Goal: Use online tool/utility: Utilize a website feature to perform a specific function

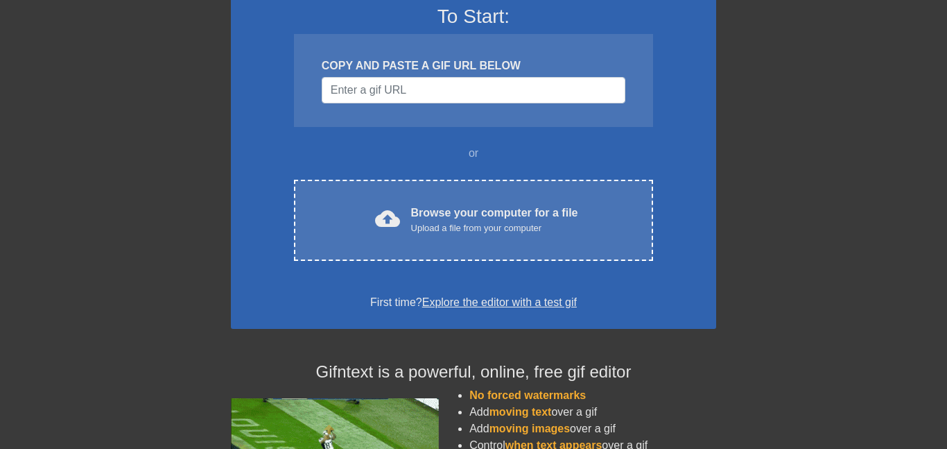
scroll to position [120, 0]
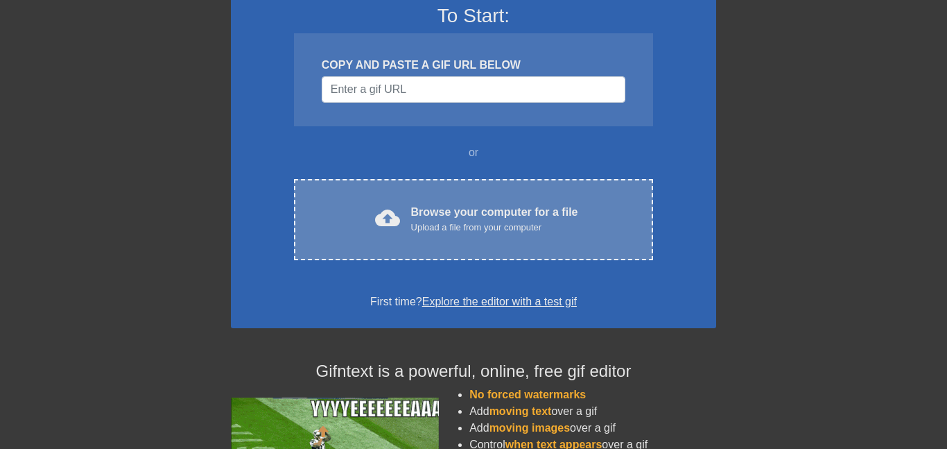
click at [462, 205] on div "Browse your computer for a file Upload a file from your computer" at bounding box center [494, 219] width 167 height 31
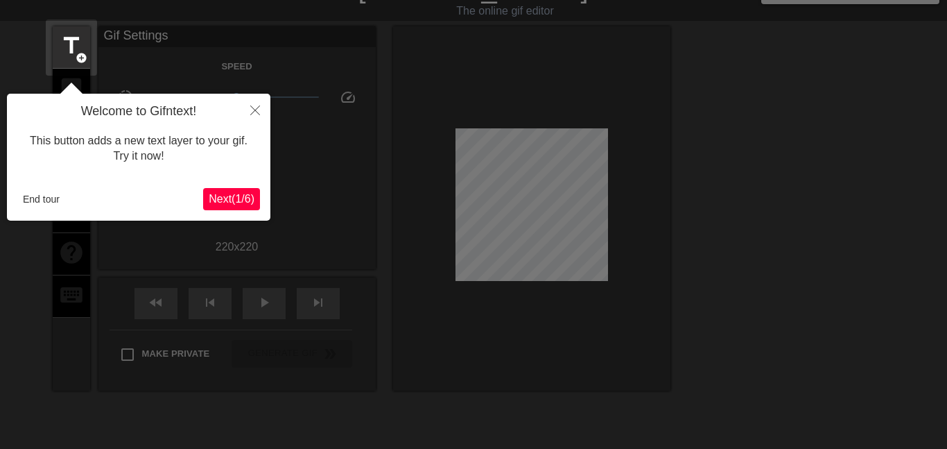
scroll to position [34, 0]
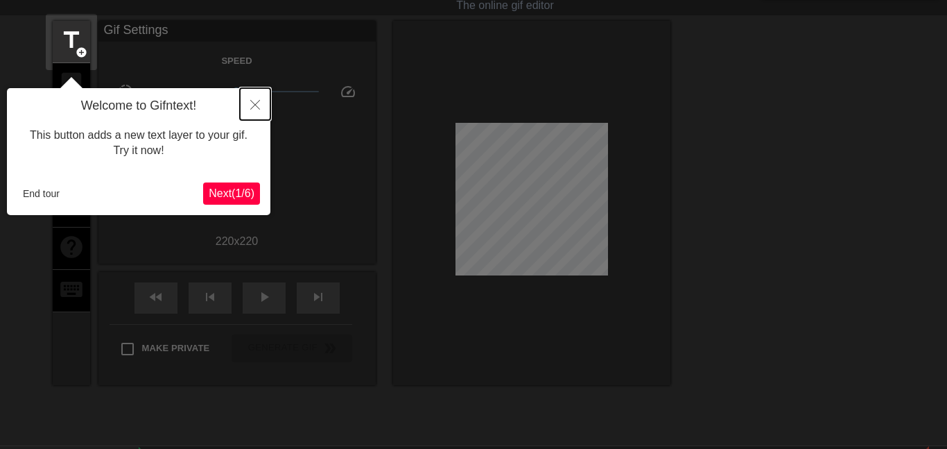
click at [252, 112] on button "Close" at bounding box center [255, 104] width 31 height 32
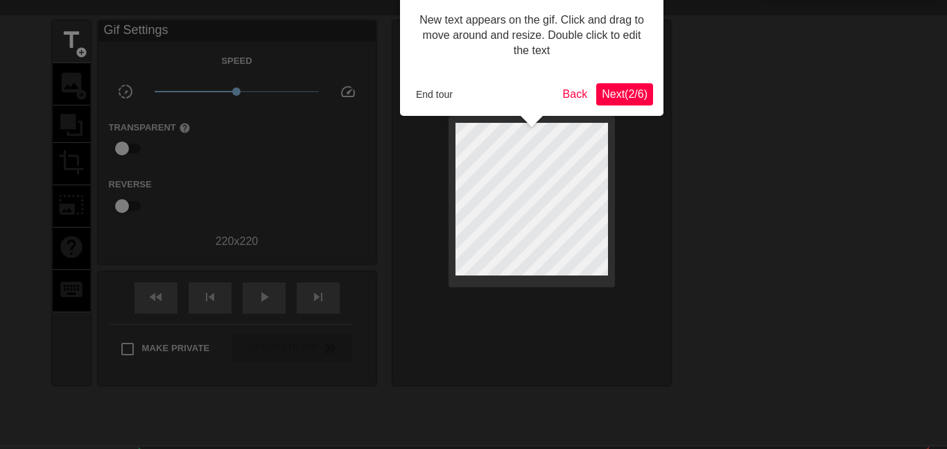
scroll to position [0, 0]
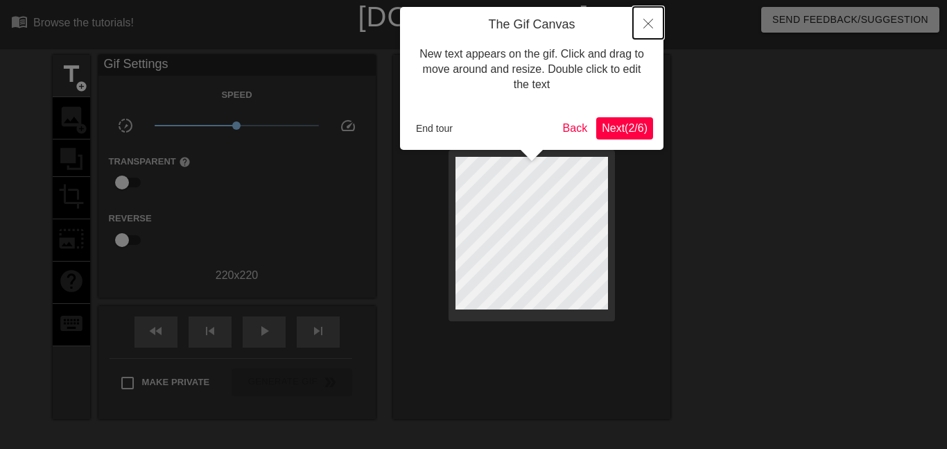
click at [639, 23] on button "Close" at bounding box center [648, 23] width 31 height 32
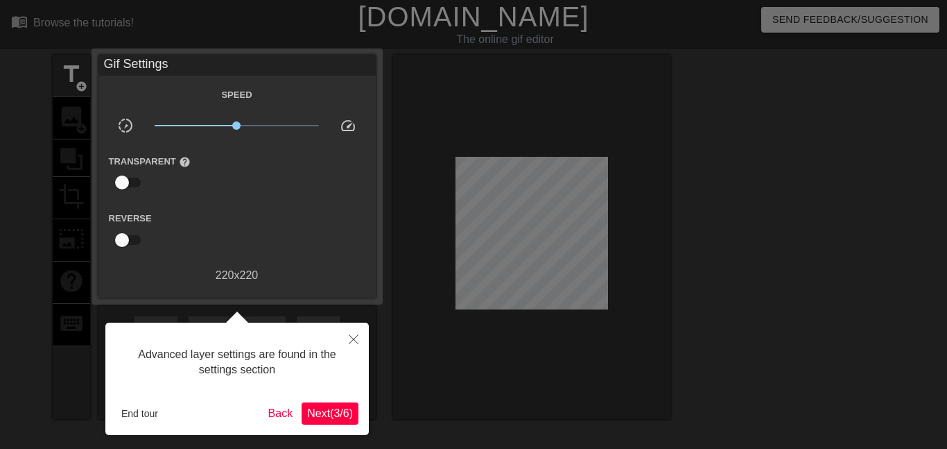
scroll to position [34, 0]
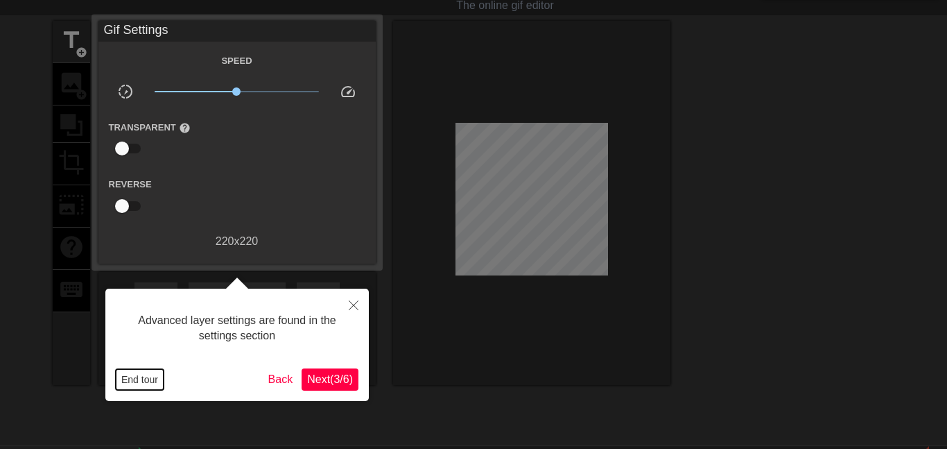
click at [139, 377] on button "End tour" at bounding box center [140, 379] width 48 height 21
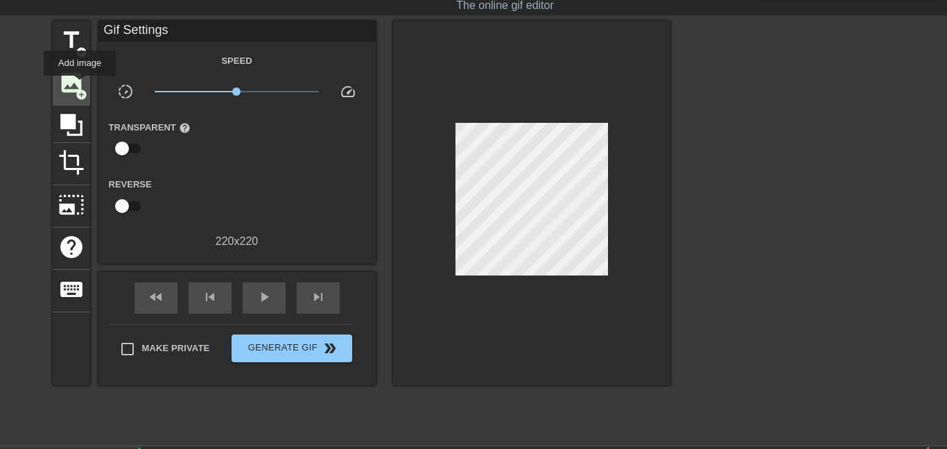
click at [79, 85] on span "image" at bounding box center [71, 82] width 26 height 26
click at [73, 104] on div "image add_circle" at bounding box center [71, 84] width 37 height 42
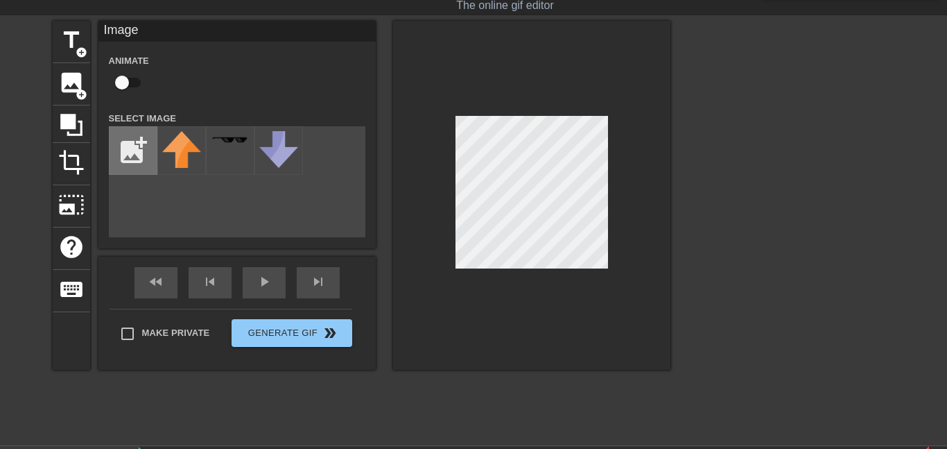
click at [127, 159] on input "file" at bounding box center [133, 150] width 47 height 47
type input "C:\fakepath\Employment-Job-Application-791x1024.png"
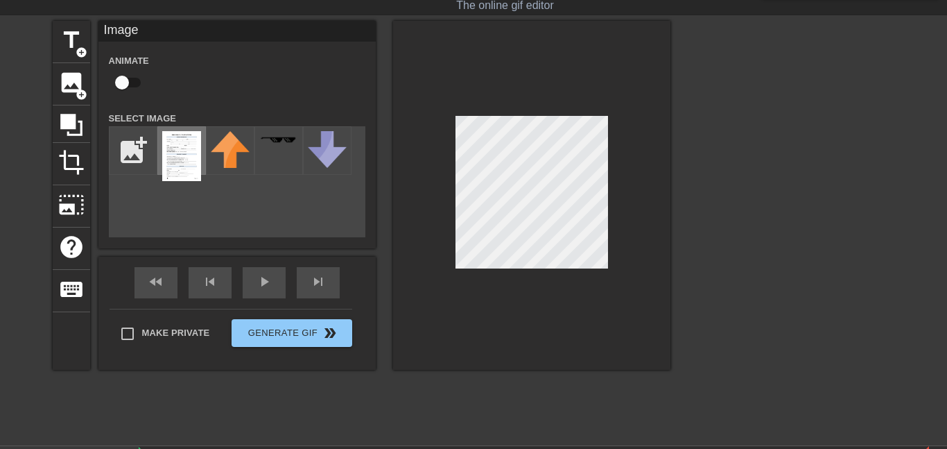
click at [174, 164] on img at bounding box center [181, 156] width 39 height 50
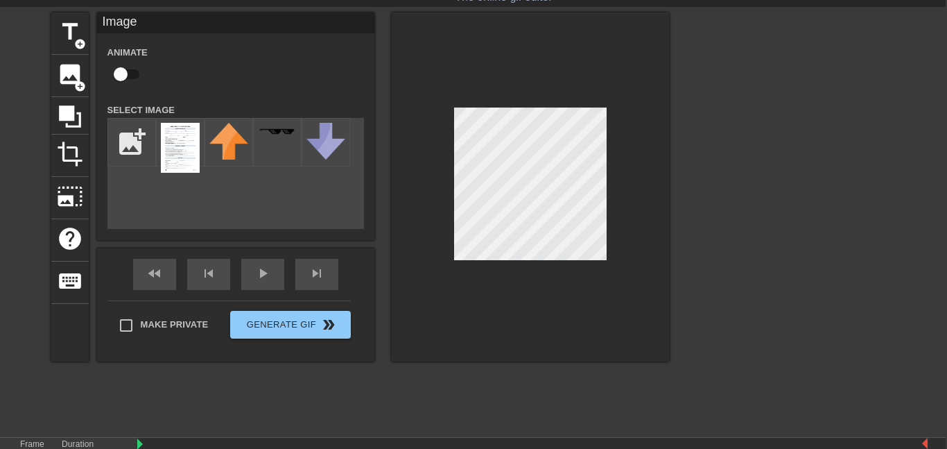
scroll to position [42, 2]
click at [68, 154] on span "crop" at bounding box center [69, 154] width 26 height 26
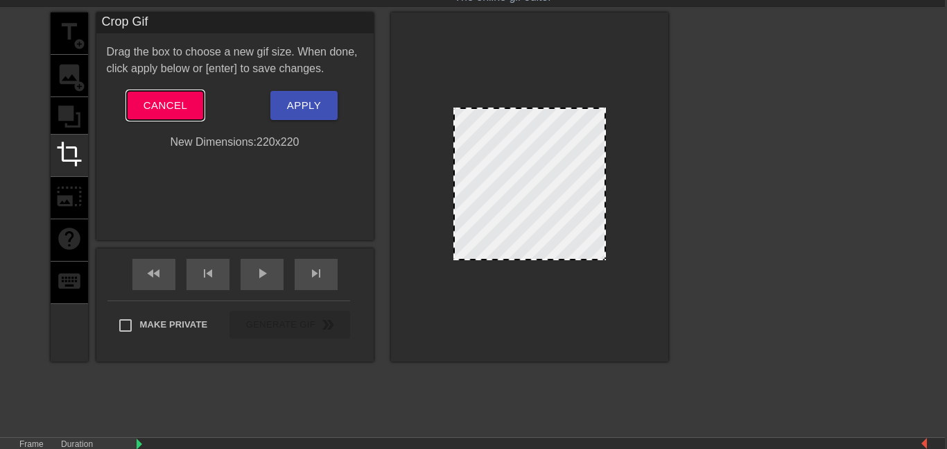
click at [189, 105] on button "Cancel" at bounding box center [165, 105] width 77 height 29
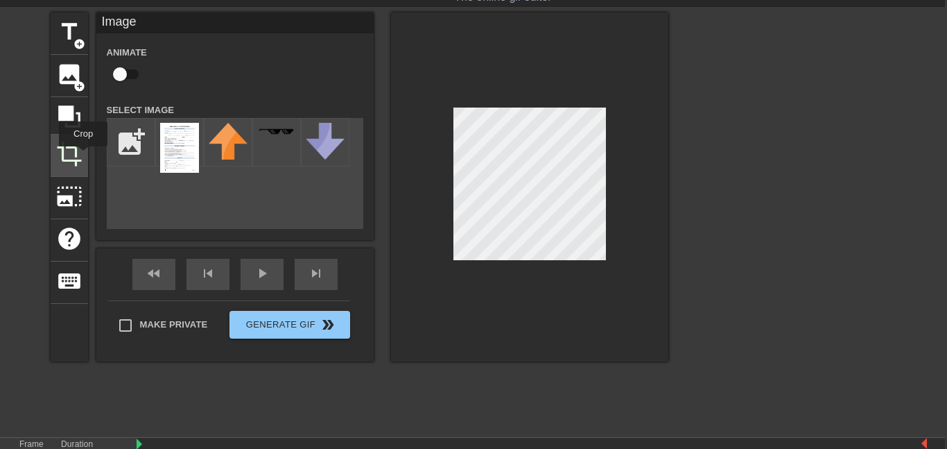
click at [83, 156] on div "crop" at bounding box center [69, 156] width 37 height 42
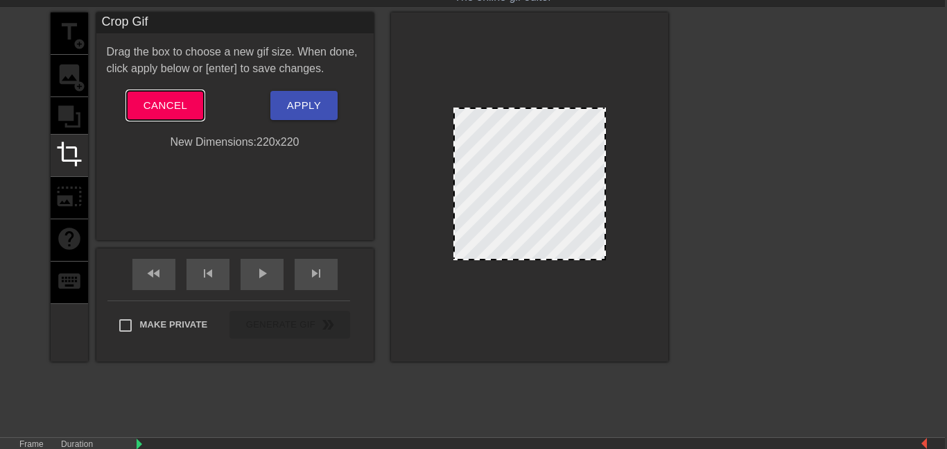
click at [150, 115] on button "Cancel" at bounding box center [165, 105] width 77 height 29
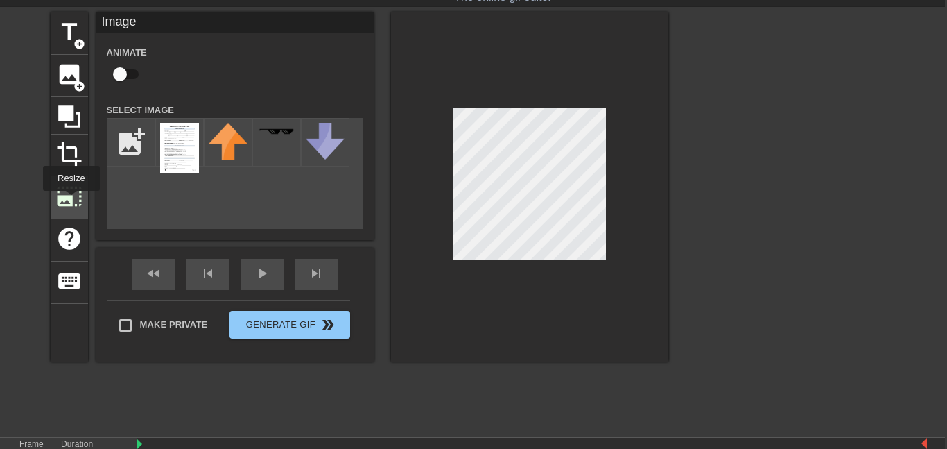
click at [71, 200] on span "photo_size_select_large" at bounding box center [69, 196] width 26 height 26
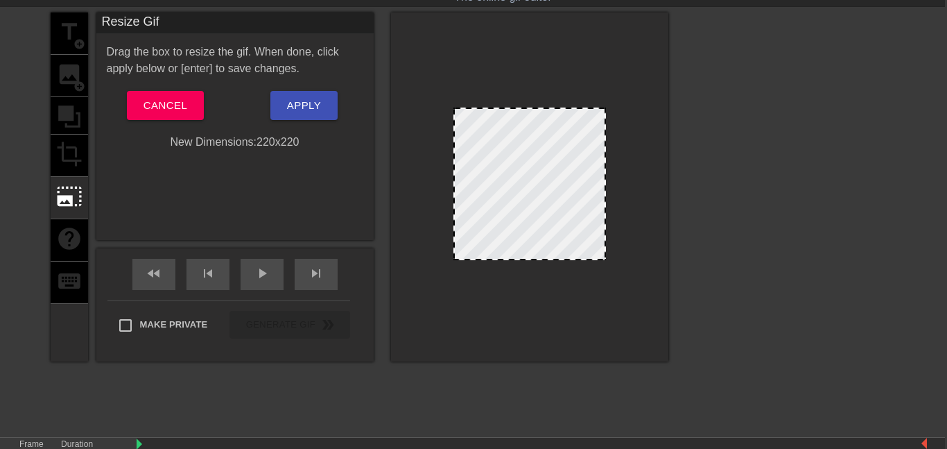
drag, startPoint x: 453, startPoint y: 110, endPoint x: 477, endPoint y: 135, distance: 34.8
click at [477, 135] on div at bounding box center [530, 183] width 153 height 153
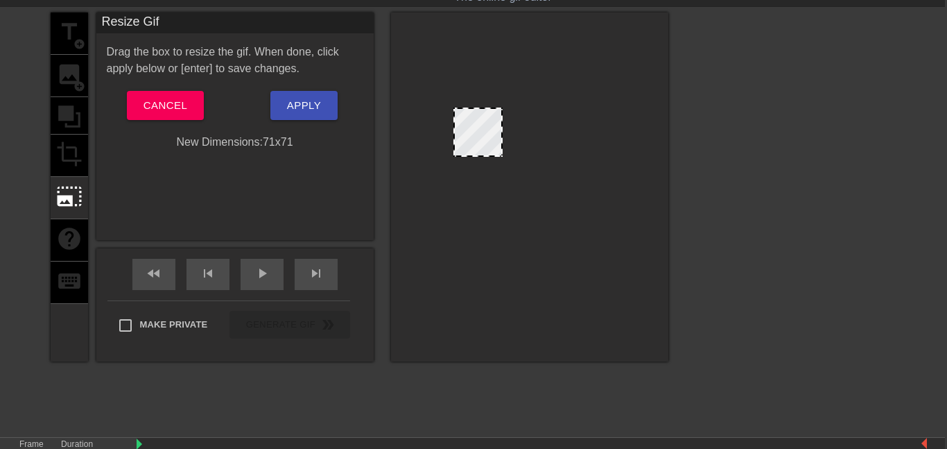
drag, startPoint x: 603, startPoint y: 259, endPoint x: 472, endPoint y: 155, distance: 166.9
click at [478, 109] on span at bounding box center [478, 109] width 0 height 0
click at [178, 85] on div "Drag the box to resize the gif. When done, click apply below or [enter] to save…" at bounding box center [235, 97] width 257 height 107
click at [286, 109] on button "Apply" at bounding box center [303, 105] width 67 height 29
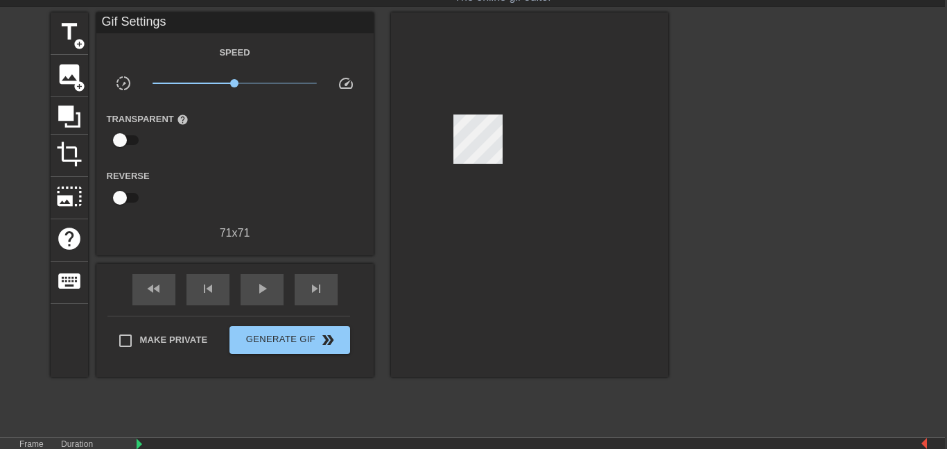
scroll to position [0, 2]
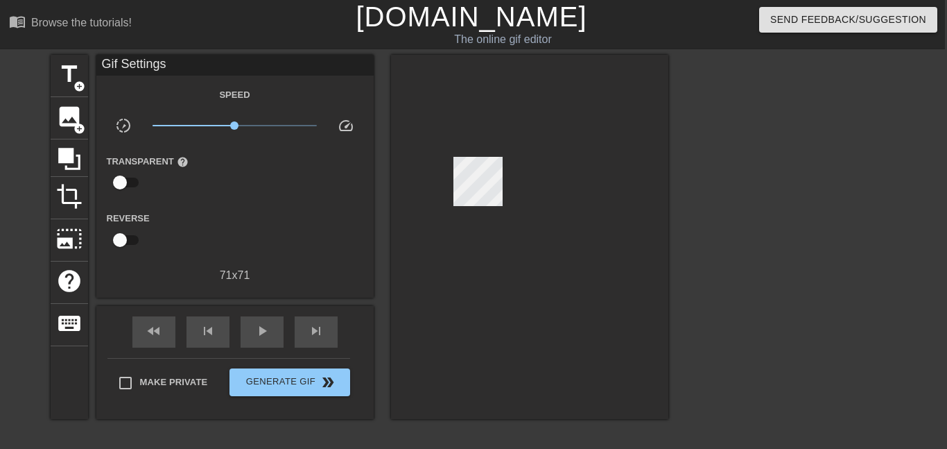
click at [494, 15] on link "[DOMAIN_NAME]" at bounding box center [471, 16] width 231 height 31
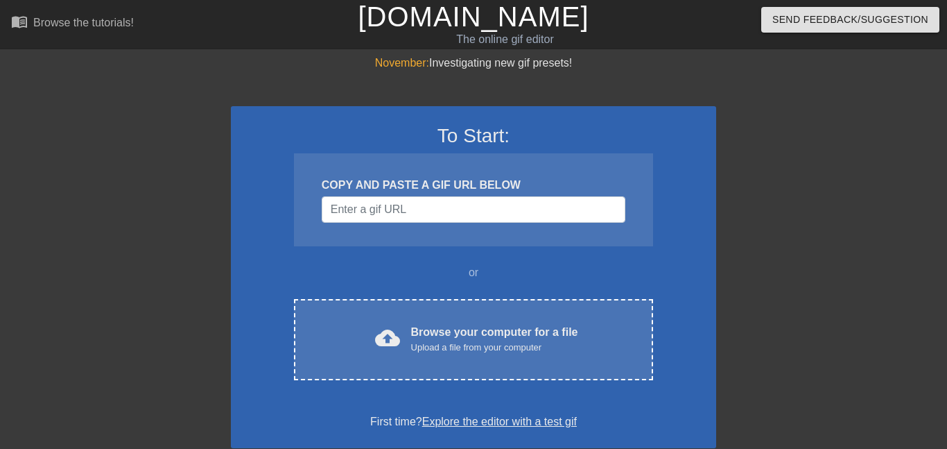
scroll to position [86, 1]
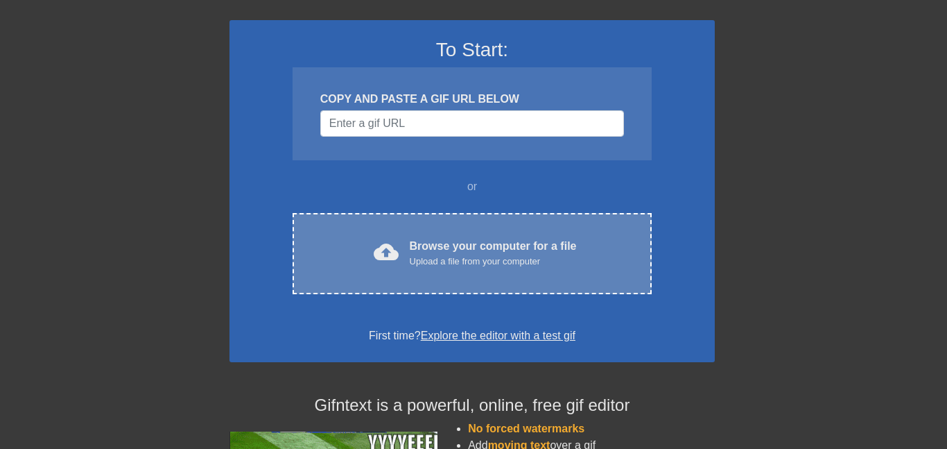
click at [471, 251] on div "Browse your computer for a file Upload a file from your computer" at bounding box center [493, 253] width 167 height 31
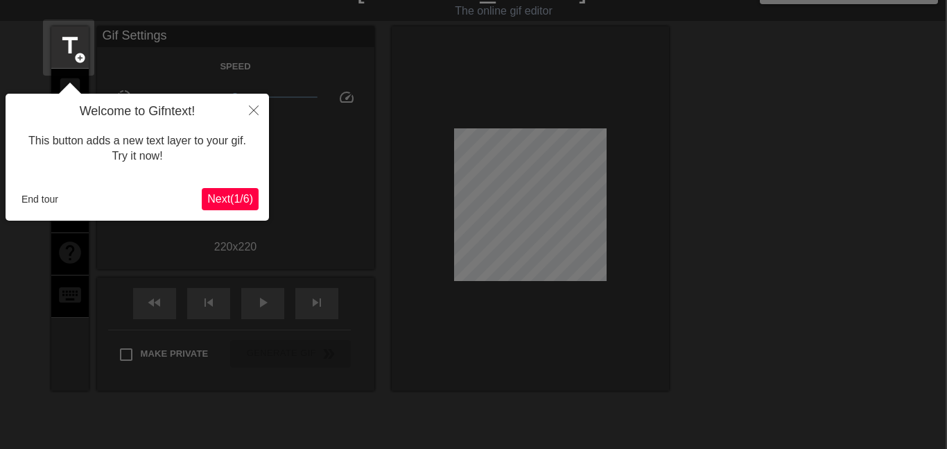
scroll to position [34, 1]
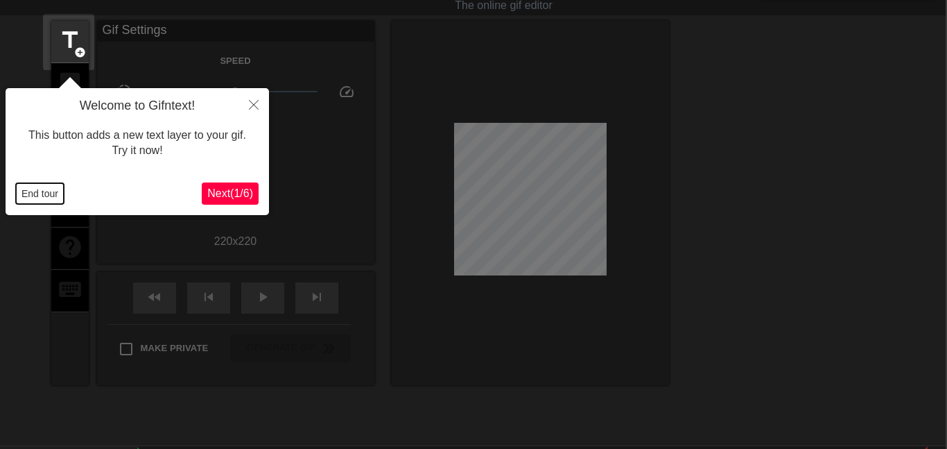
click at [62, 193] on button "End tour" at bounding box center [40, 193] width 48 height 21
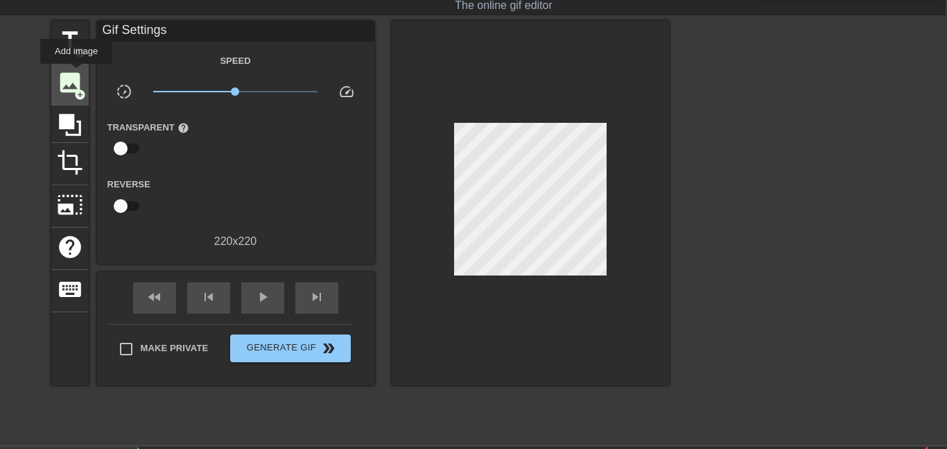
click at [76, 74] on span "image" at bounding box center [70, 82] width 26 height 26
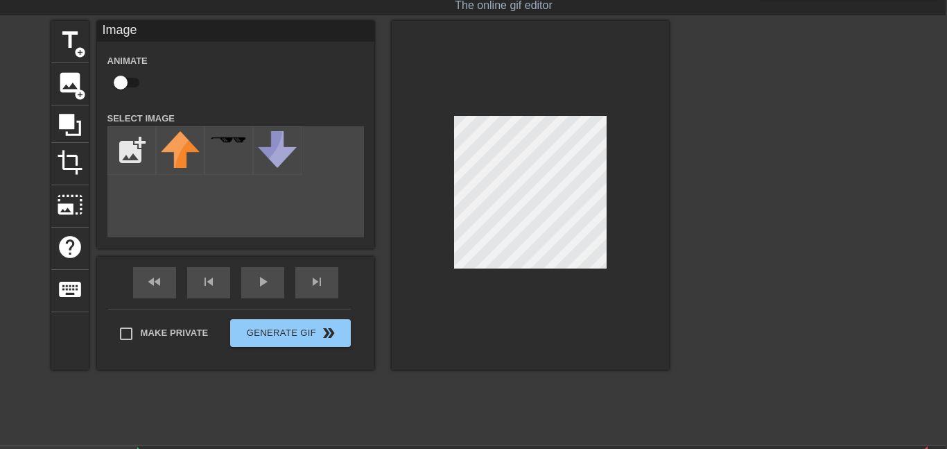
click at [265, 70] on div "Animate" at bounding box center [235, 74] width 277 height 44
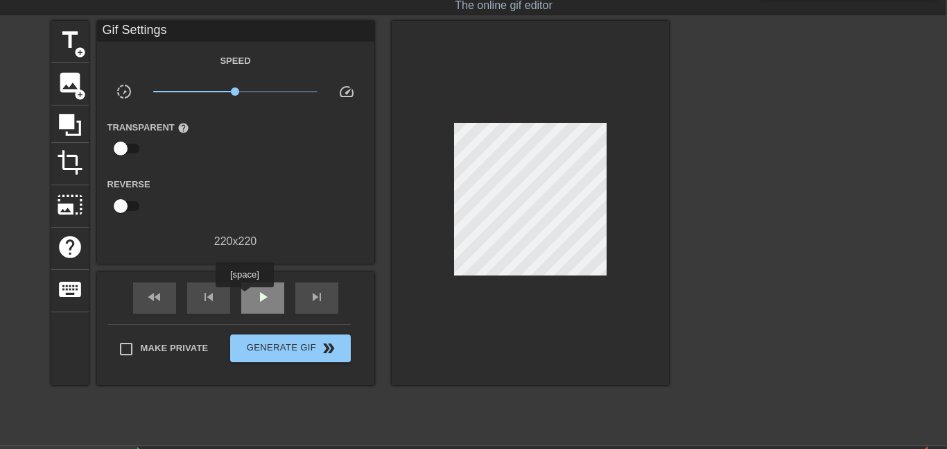
click at [246, 298] on div "play_arrow" at bounding box center [262, 297] width 43 height 31
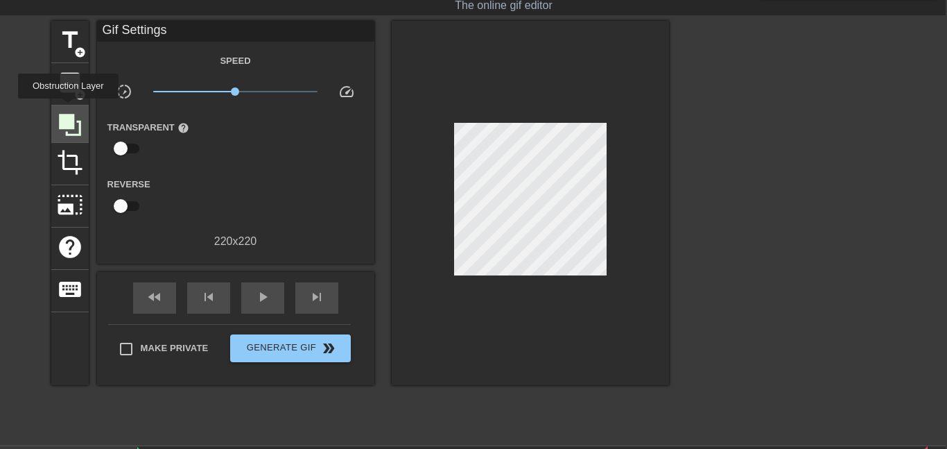
click at [67, 108] on div at bounding box center [69, 123] width 37 height 37
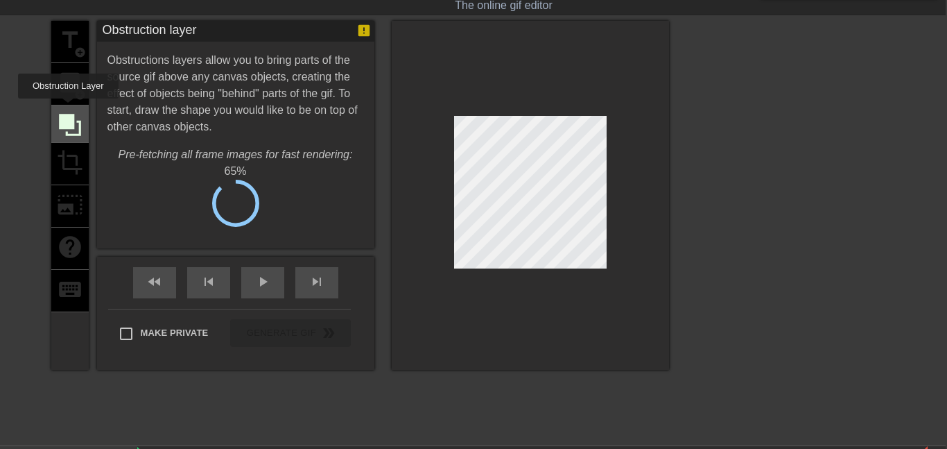
click at [67, 108] on div at bounding box center [69, 123] width 37 height 37
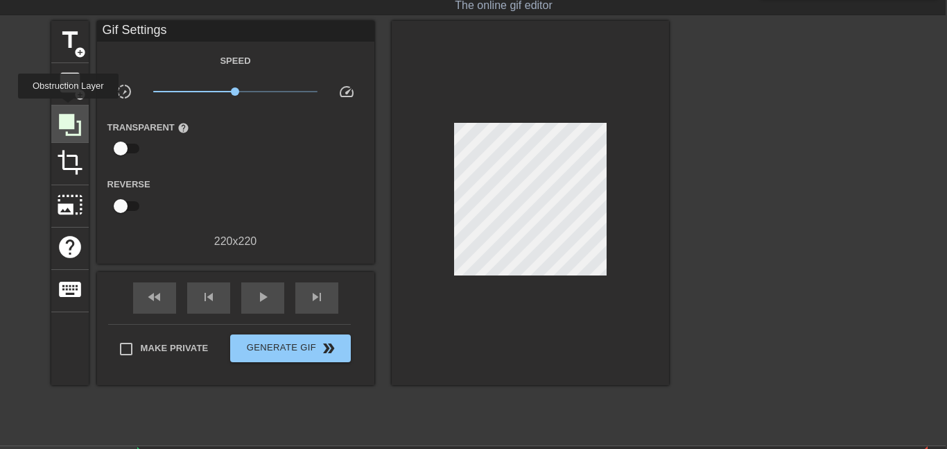
click at [67, 108] on div at bounding box center [69, 123] width 37 height 37
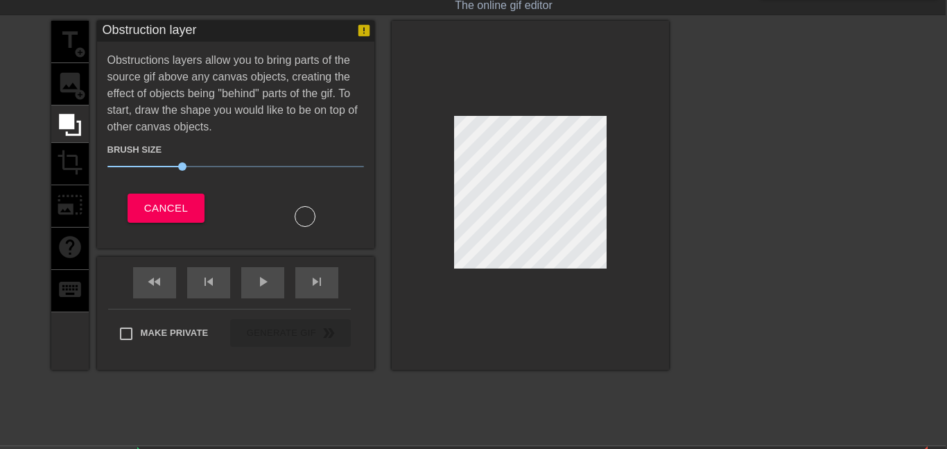
click at [72, 86] on div "title add_circle image add_circle crop photo_size_select_large help keyboard" at bounding box center [69, 195] width 37 height 349
click at [157, 210] on span "Cancel" at bounding box center [166, 208] width 44 height 18
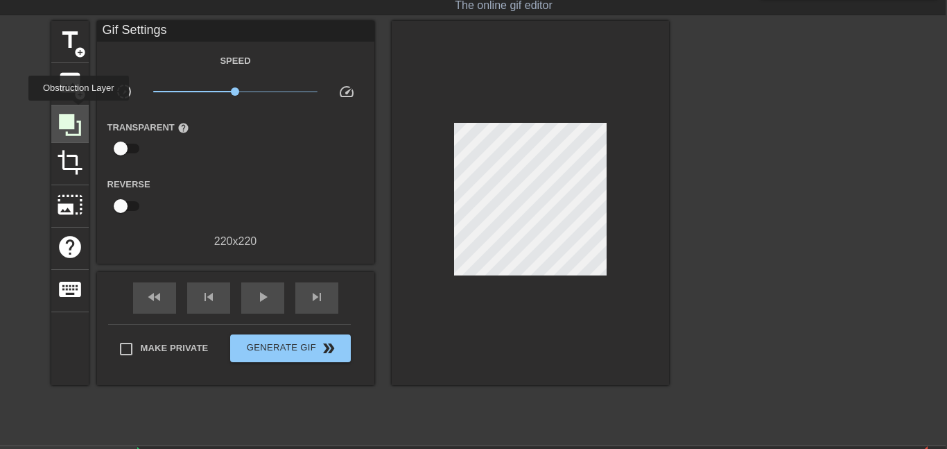
click at [78, 110] on div at bounding box center [69, 123] width 37 height 37
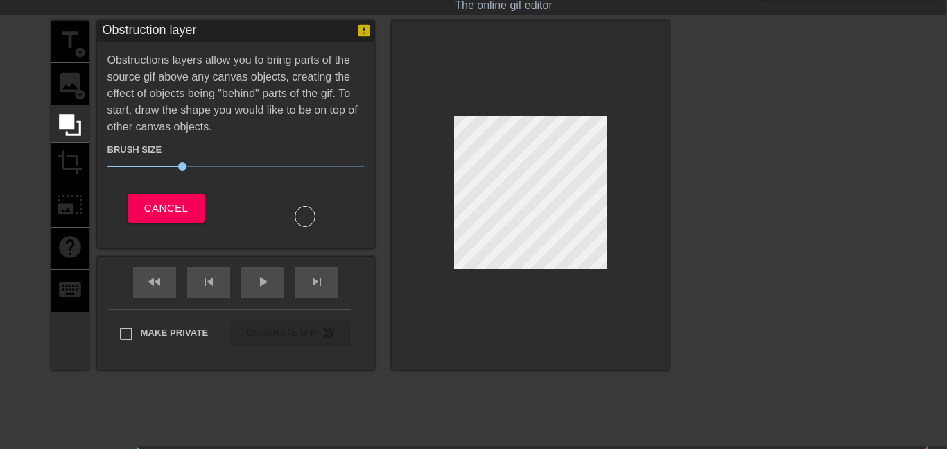
click at [76, 87] on div "title add_circle image add_circle crop photo_size_select_large help keyboard" at bounding box center [69, 195] width 37 height 349
click at [151, 199] on span "Cancel" at bounding box center [166, 208] width 44 height 18
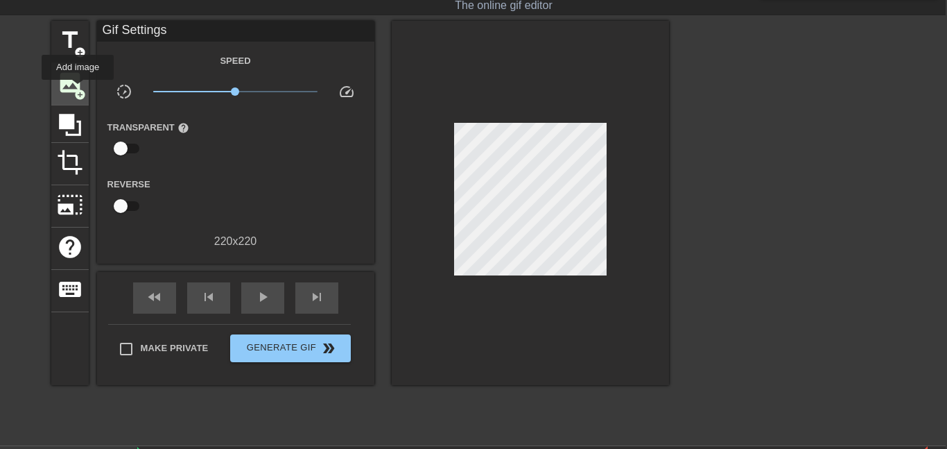
click at [77, 89] on span "add_circle" at bounding box center [80, 95] width 12 height 12
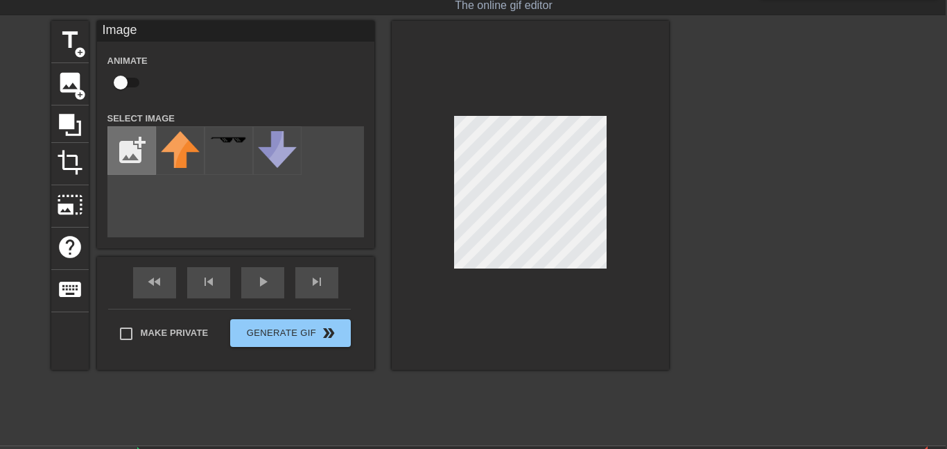
click at [142, 159] on input "file" at bounding box center [131, 150] width 47 height 47
type input "C:\fakepath\Employment-Job-Application-791x1024.png"
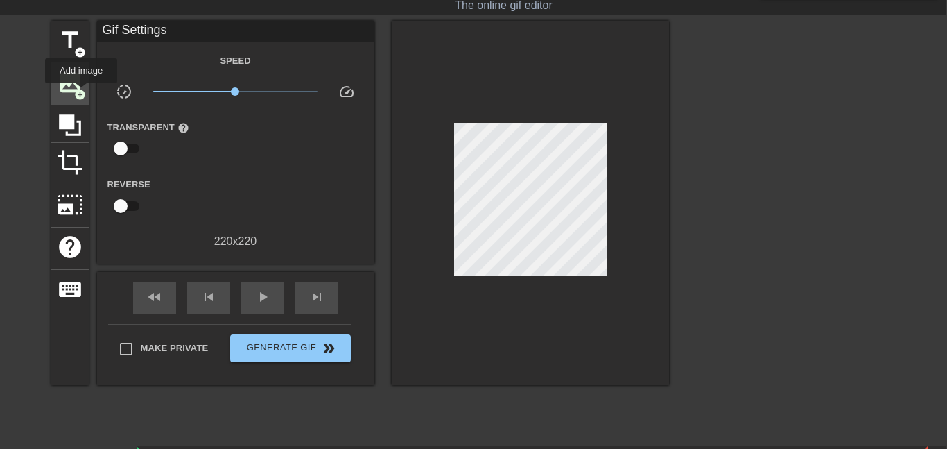
click at [80, 93] on span "add_circle" at bounding box center [80, 95] width 12 height 12
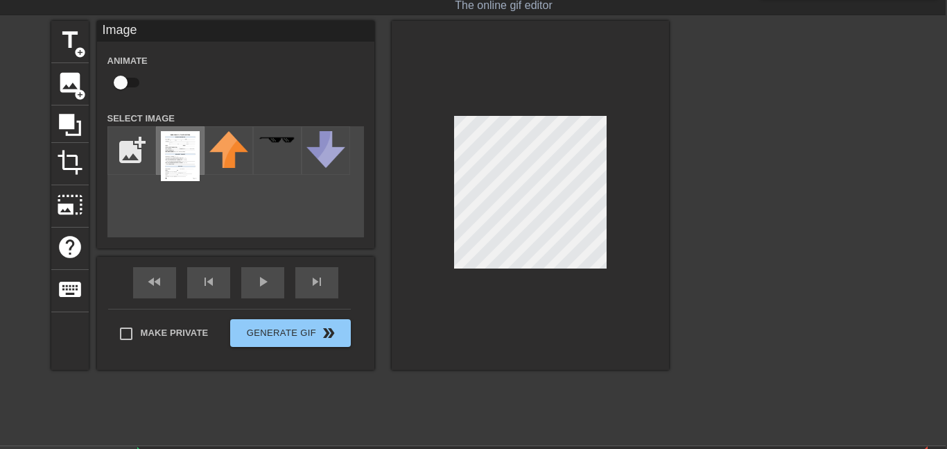
click at [184, 139] on img at bounding box center [180, 156] width 39 height 50
click at [580, 272] on div at bounding box center [530, 195] width 277 height 349
click at [414, 15] on div "menu_book Browse the tutorials! Gifntext.com The online gif editor Send Feedbac…" at bounding box center [472, 242] width 947 height 553
click at [584, 282] on div at bounding box center [530, 195] width 277 height 349
click at [833, 160] on div at bounding box center [790, 229] width 208 height 416
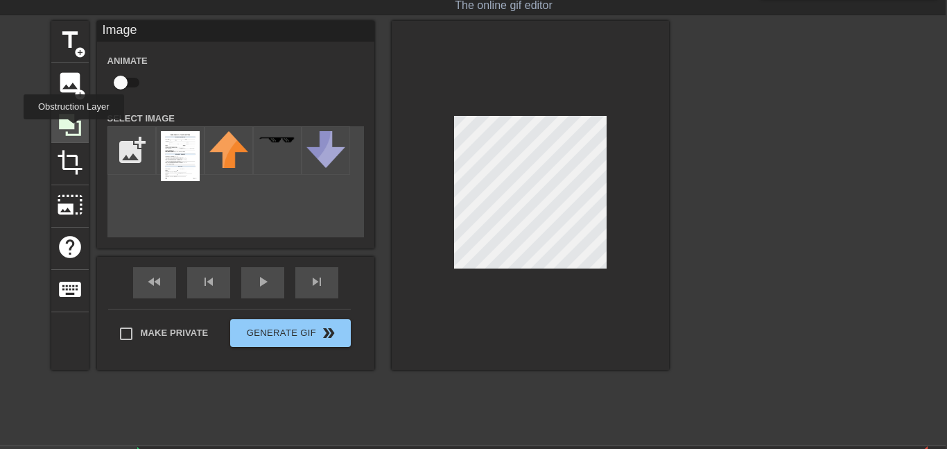
click at [73, 129] on icon at bounding box center [70, 125] width 26 height 26
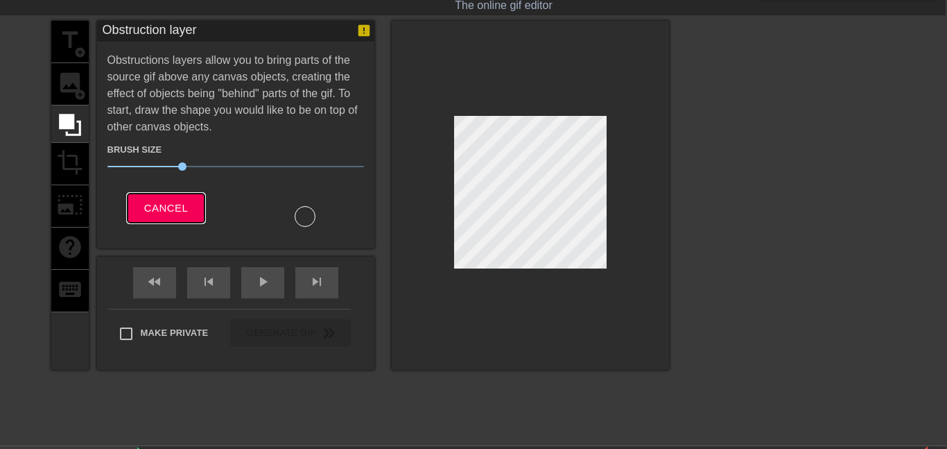
click at [148, 214] on span "Cancel" at bounding box center [166, 208] width 44 height 18
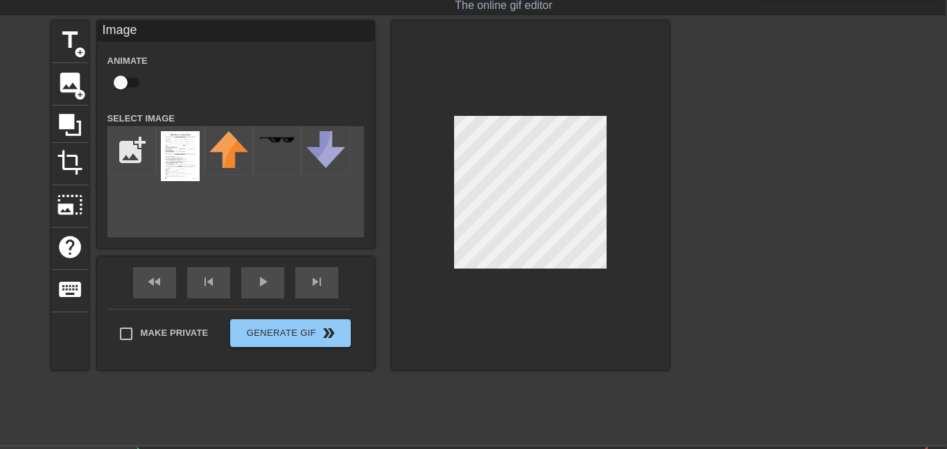
click at [126, 81] on input "checkbox" at bounding box center [120, 82] width 79 height 26
click at [94, 69] on input "checkbox" at bounding box center [133, 82] width 79 height 26
click at [81, 69] on input "checkbox" at bounding box center [120, 82] width 79 height 26
checkbox input "true"
click at [408, 323] on div at bounding box center [530, 195] width 277 height 349
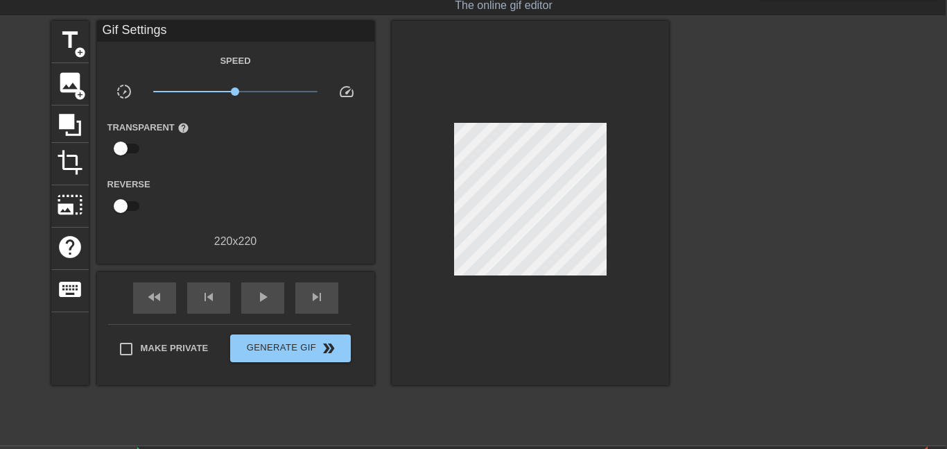
click at [127, 147] on input "checkbox" at bounding box center [120, 148] width 79 height 26
checkbox input "true"
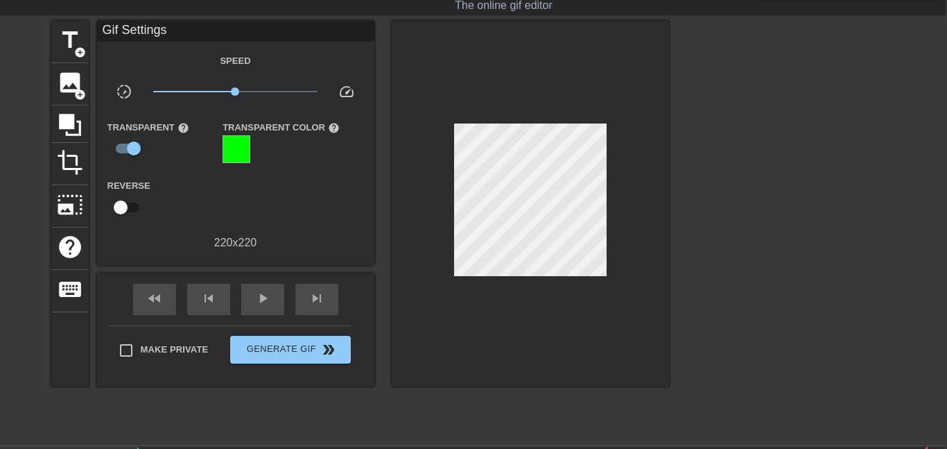
click at [181, 175] on div "Speed slow_motion_video x1.00 speed Transparent help Transparent Color help Rev…" at bounding box center [235, 151] width 257 height 199
click at [232, 148] on div at bounding box center [237, 149] width 28 height 28
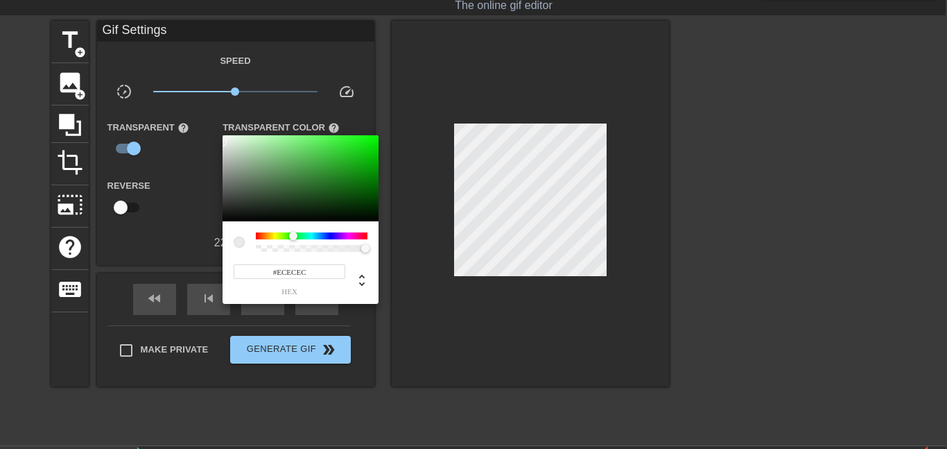
drag, startPoint x: 235, startPoint y: 174, endPoint x: 216, endPoint y: 141, distance: 38.2
click at [216, 141] on div "#ECECEC hex" at bounding box center [473, 224] width 947 height 449
type input "#FFFFFF"
drag, startPoint x: 230, startPoint y: 142, endPoint x: 203, endPoint y: 122, distance: 33.7
click at [203, 122] on div "#FFFFFF hex" at bounding box center [473, 224] width 947 height 449
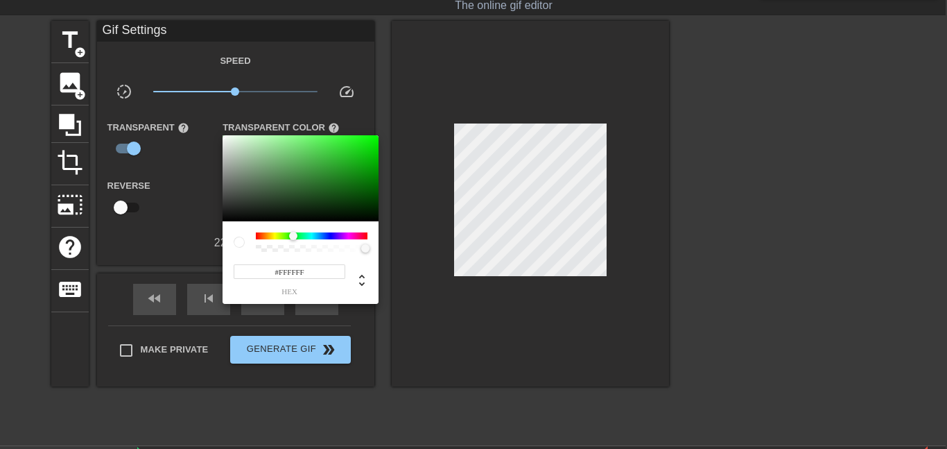
click at [205, 157] on div at bounding box center [473, 224] width 947 height 449
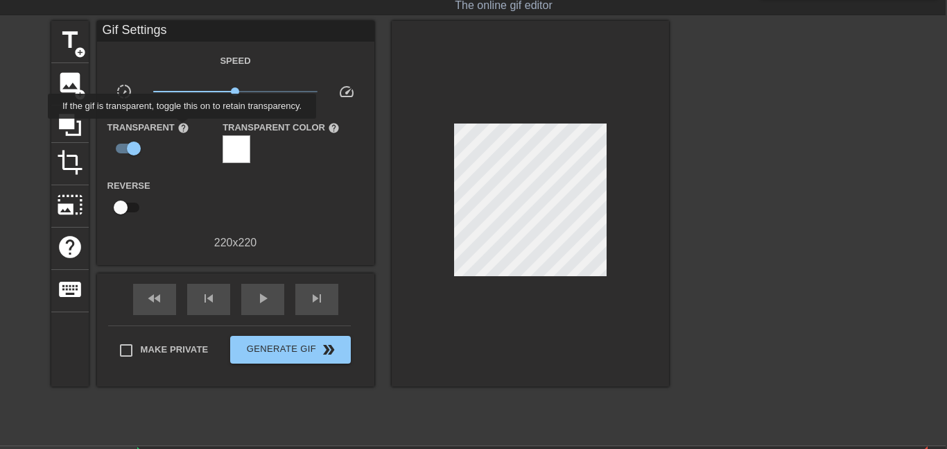
click at [180, 128] on span "help" at bounding box center [184, 128] width 12 height 12
click at [131, 153] on input "checkbox" at bounding box center [133, 148] width 79 height 26
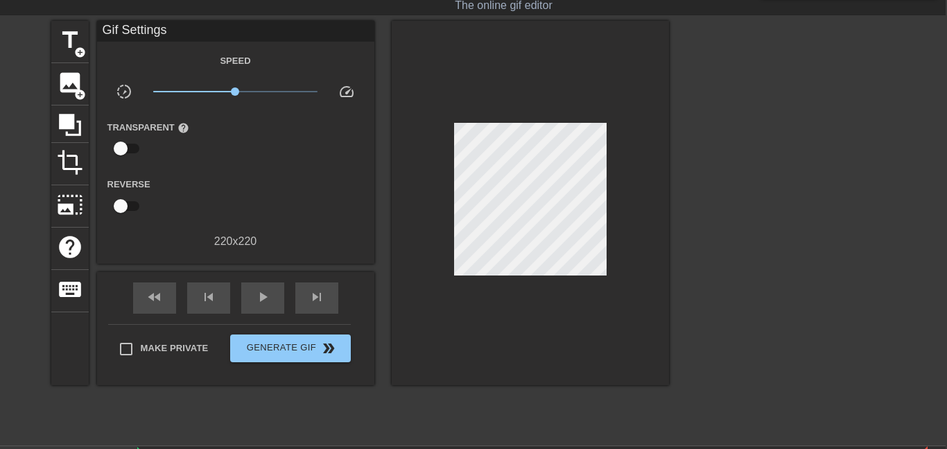
click at [131, 153] on input "checkbox" at bounding box center [120, 148] width 79 height 26
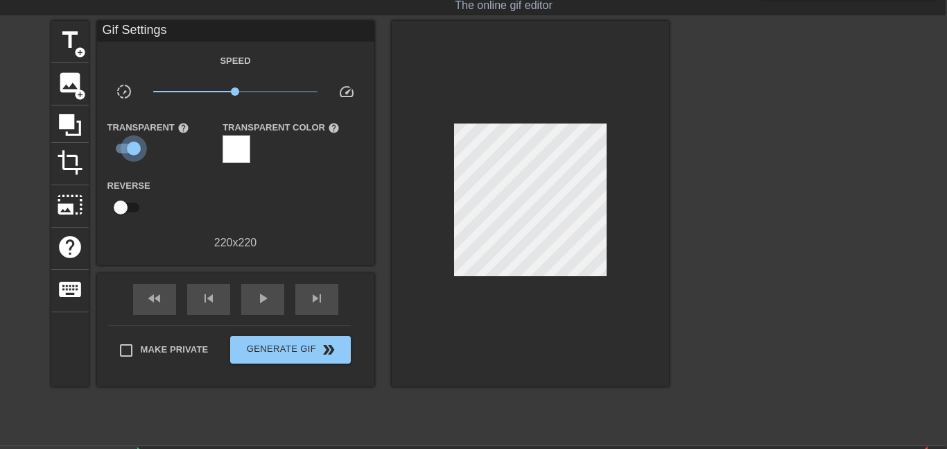
click at [131, 153] on input "checkbox" at bounding box center [133, 148] width 79 height 26
checkbox input "false"
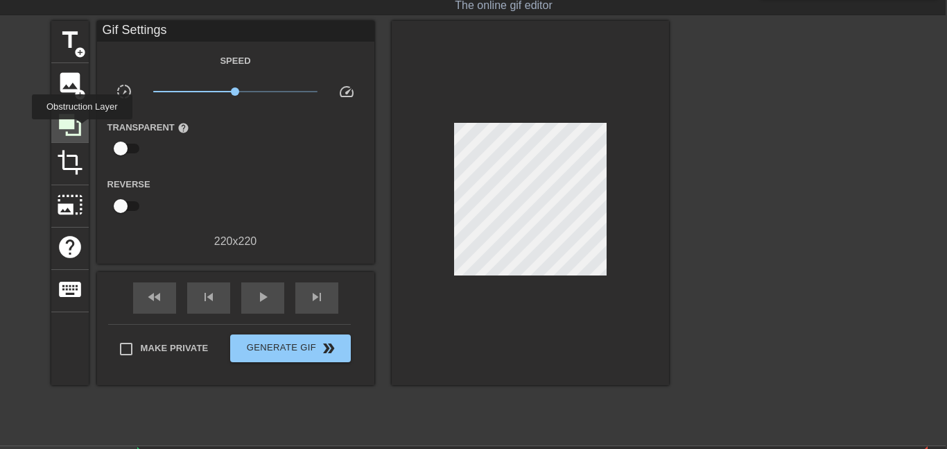
click at [81, 129] on icon at bounding box center [70, 125] width 26 height 26
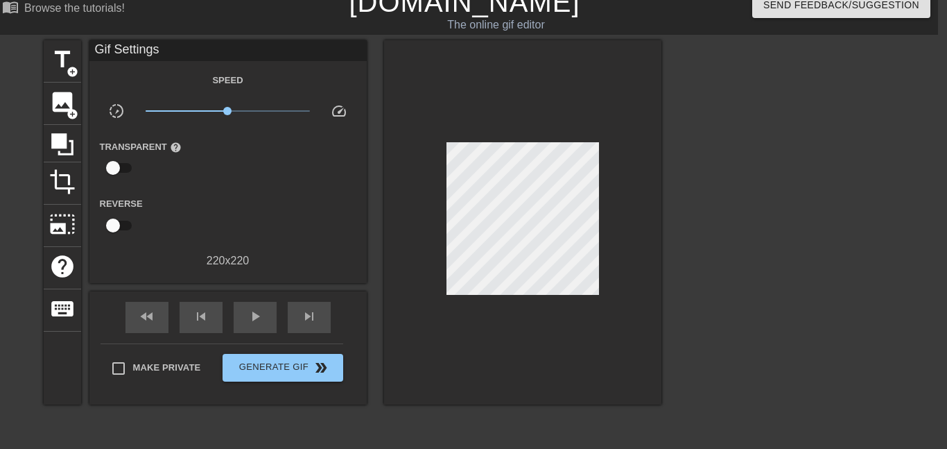
scroll to position [15, 10]
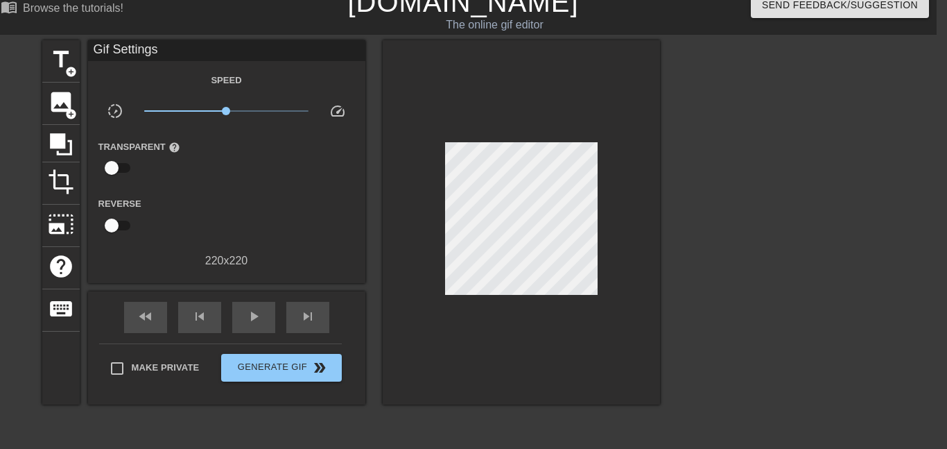
click at [704, 241] on div at bounding box center [781, 248] width 208 height 416
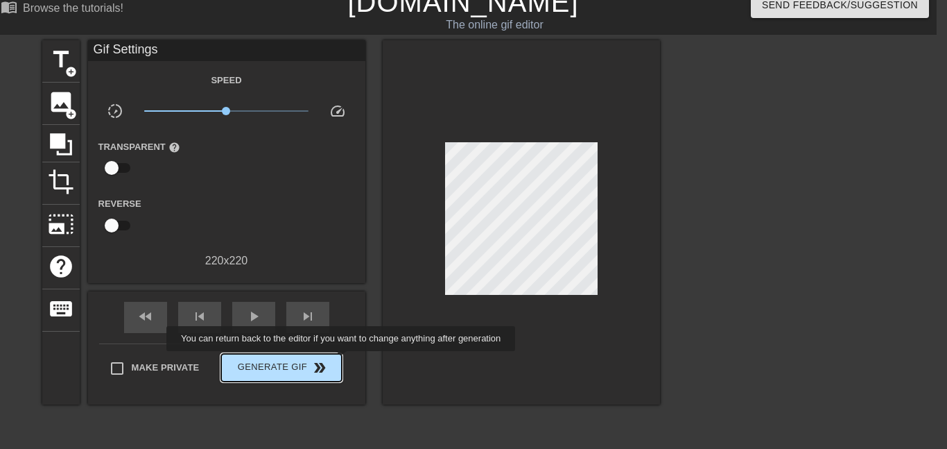
click at [338, 362] on button "Generate Gif double_arrow" at bounding box center [281, 368] width 120 height 28
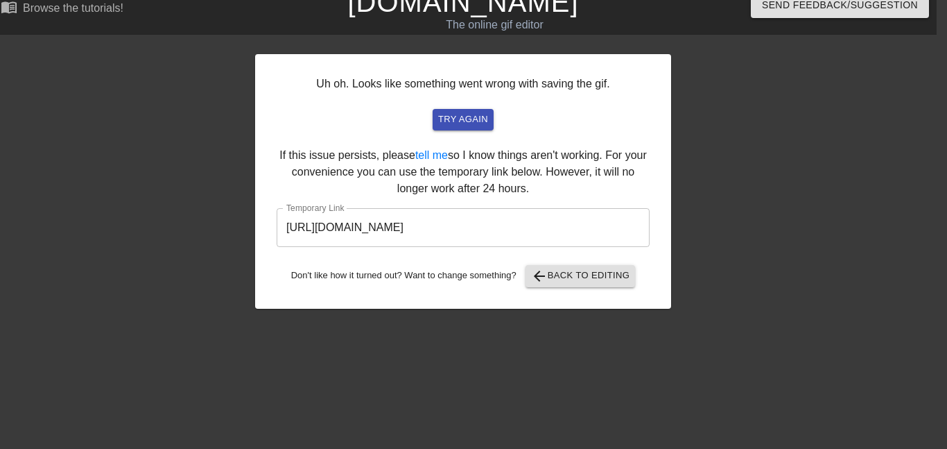
scroll to position [0, 10]
